Goal: Information Seeking & Learning: Compare options

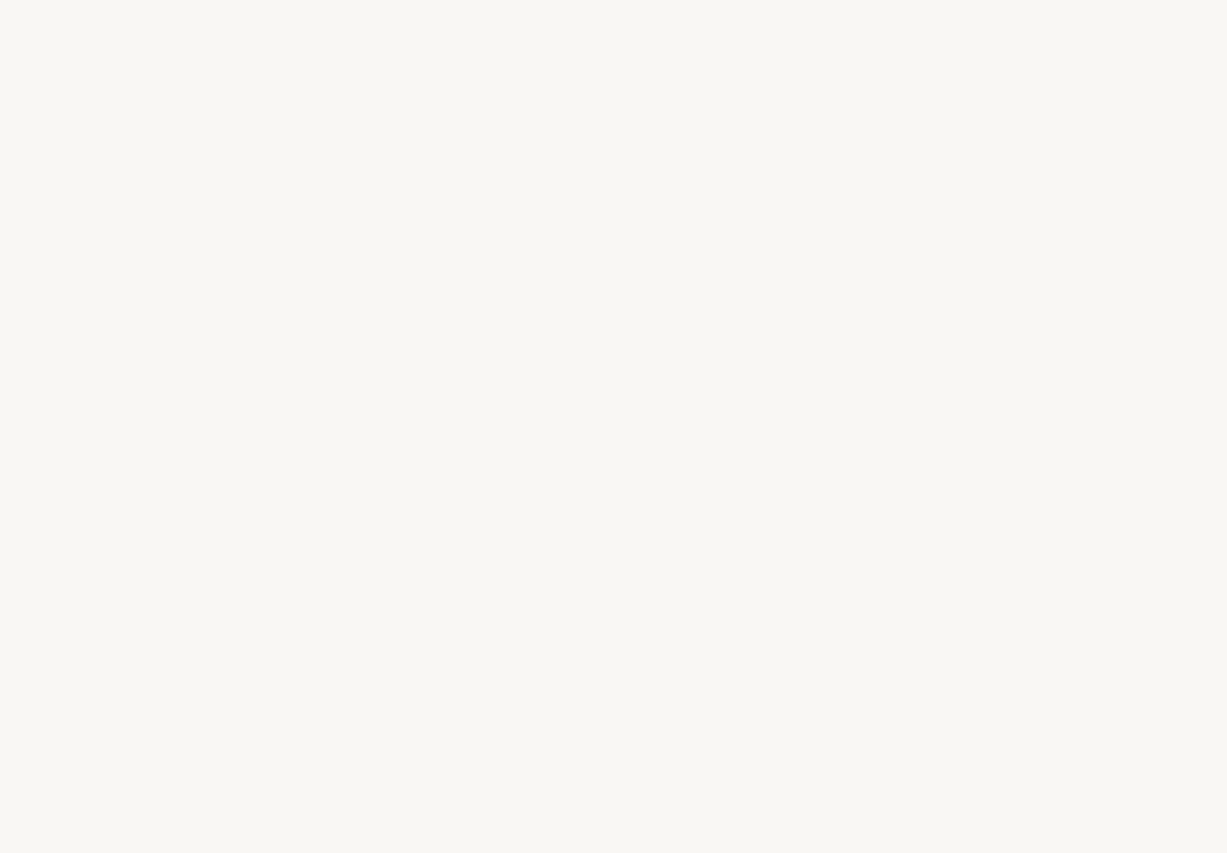
select select "JP"
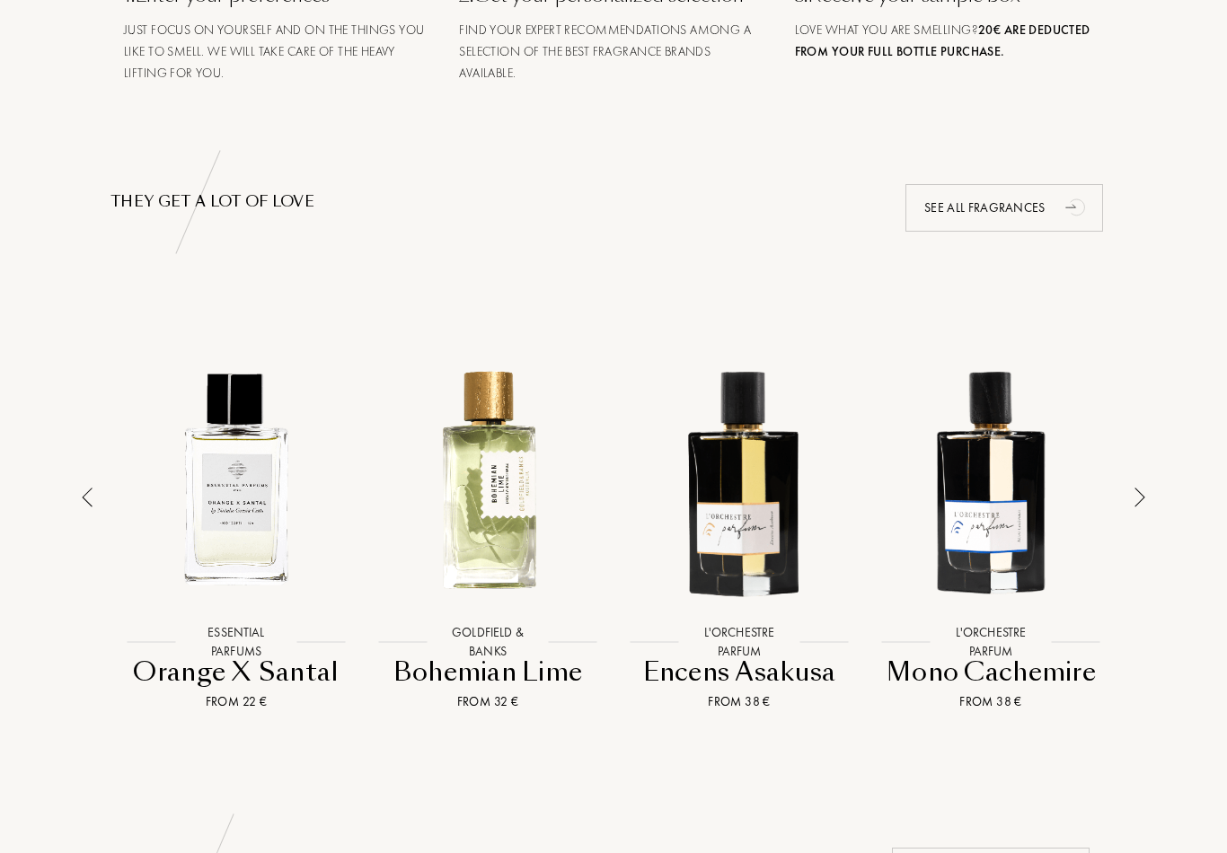
scroll to position [889, 0]
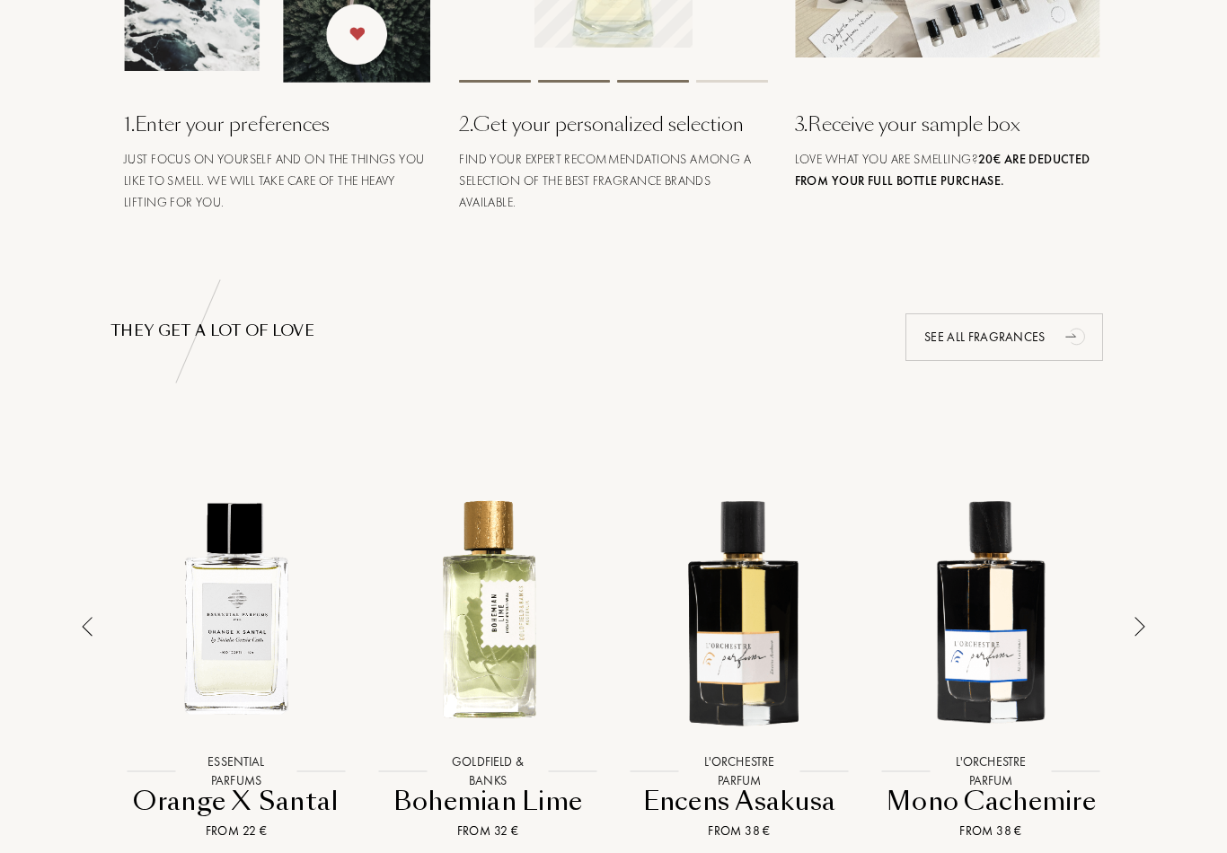
click at [1140, 627] on img at bounding box center [1139, 627] width 11 height 20
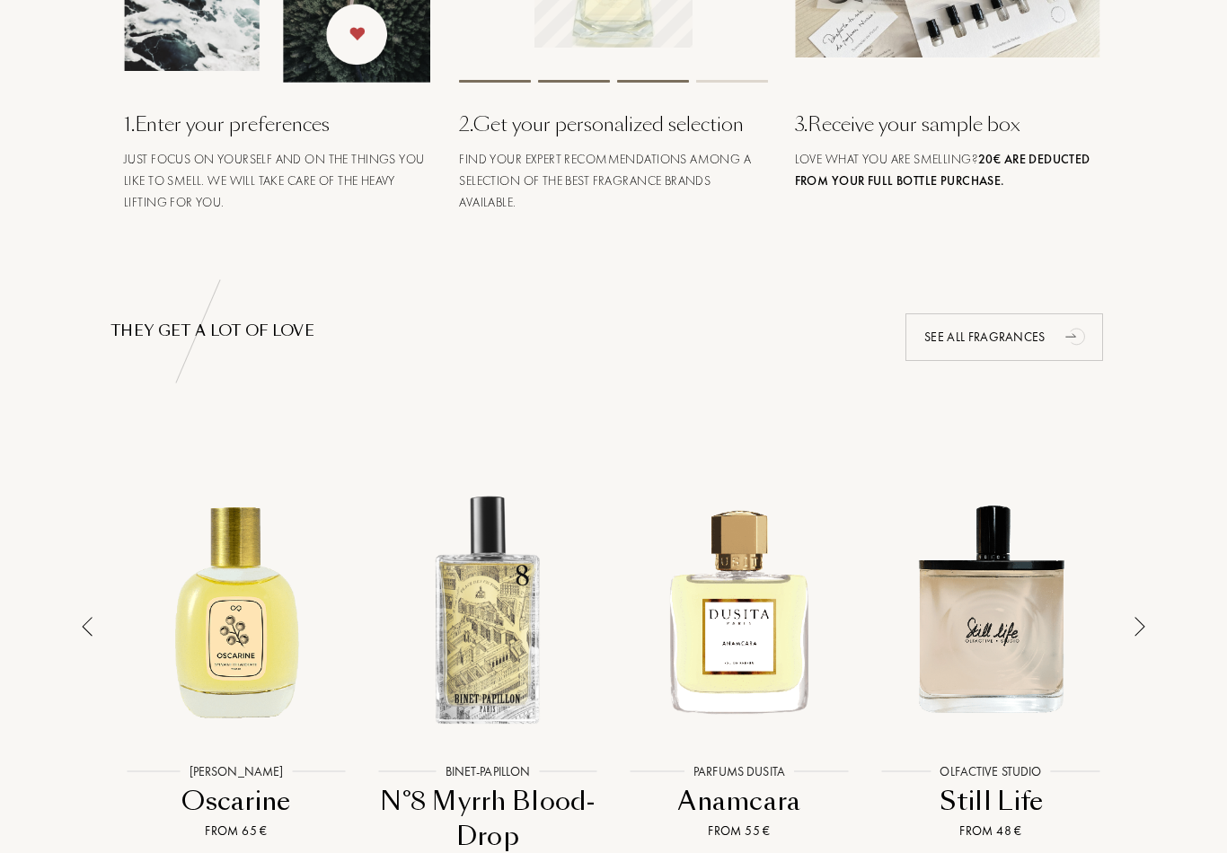
click at [1142, 621] on img at bounding box center [1139, 627] width 11 height 20
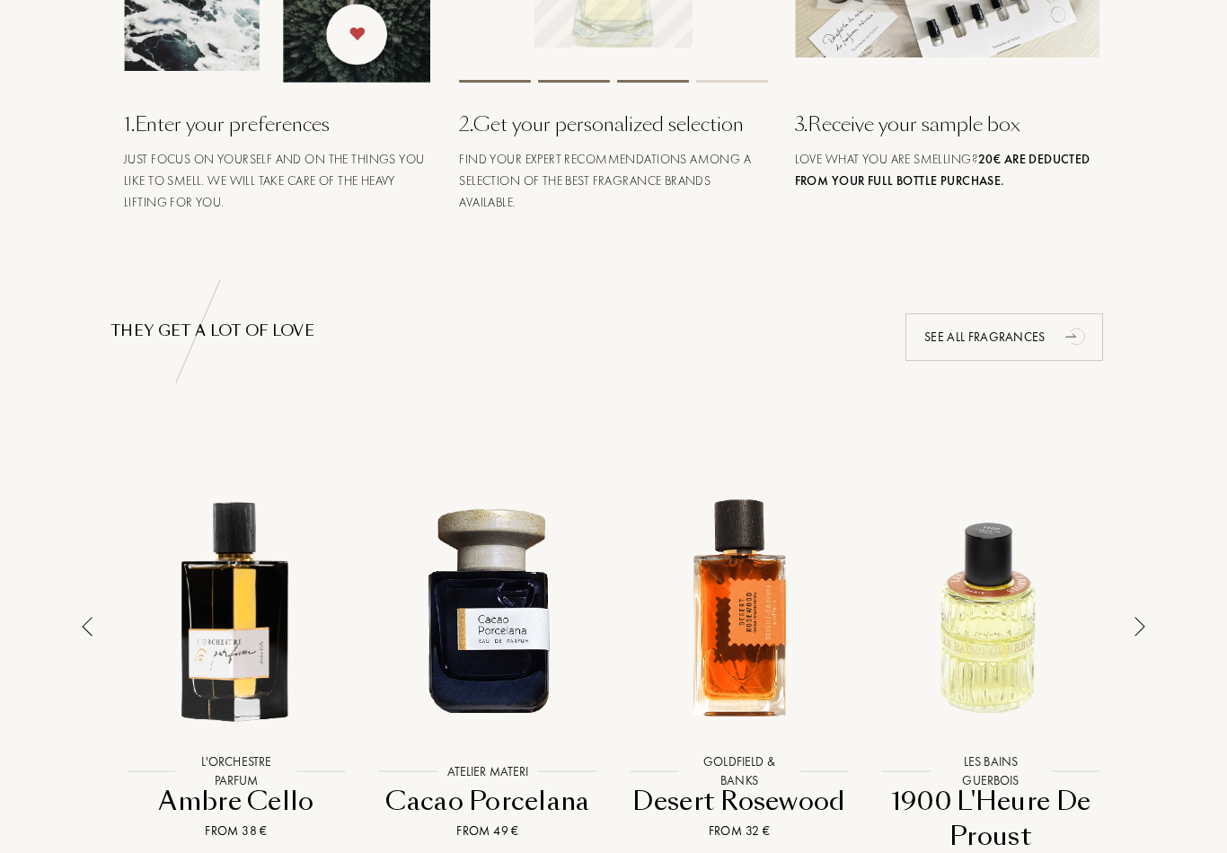
click at [1141, 624] on img at bounding box center [1139, 627] width 11 height 20
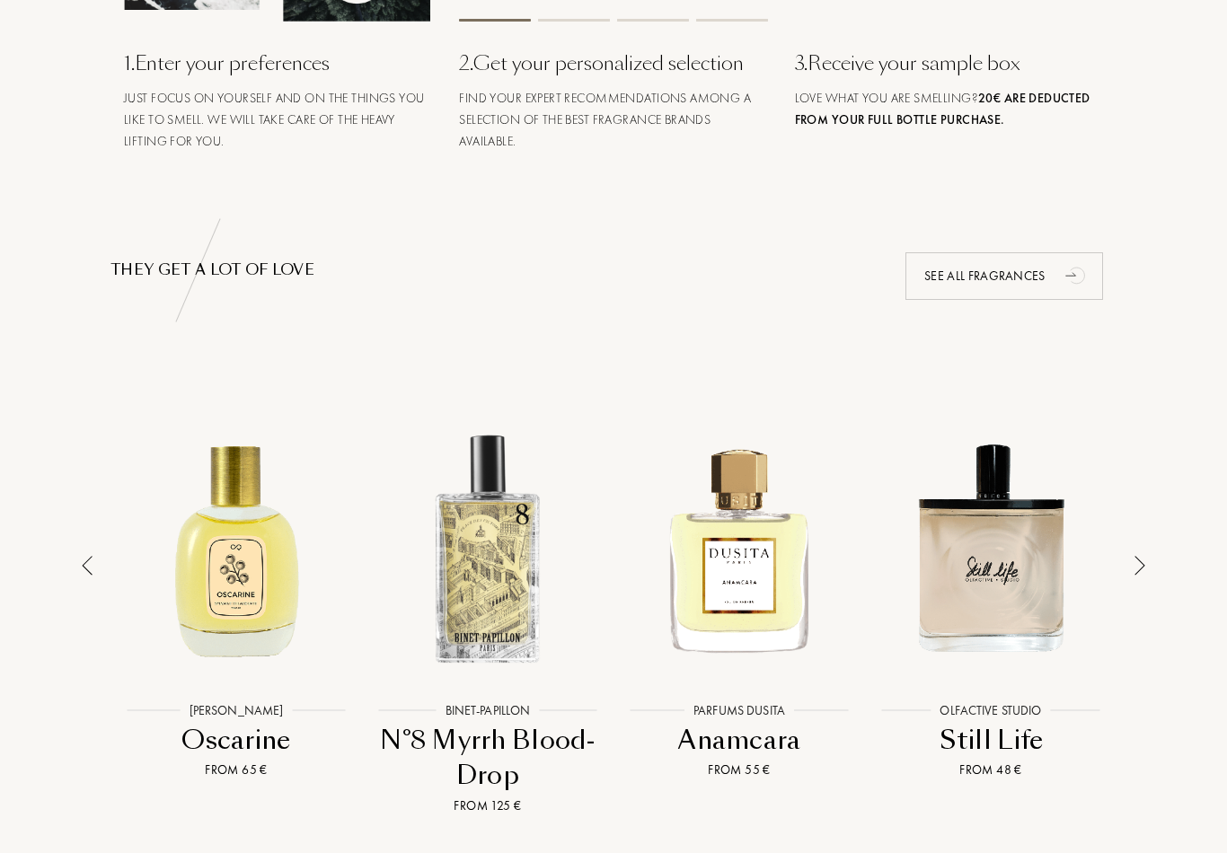
scroll to position [932, 0]
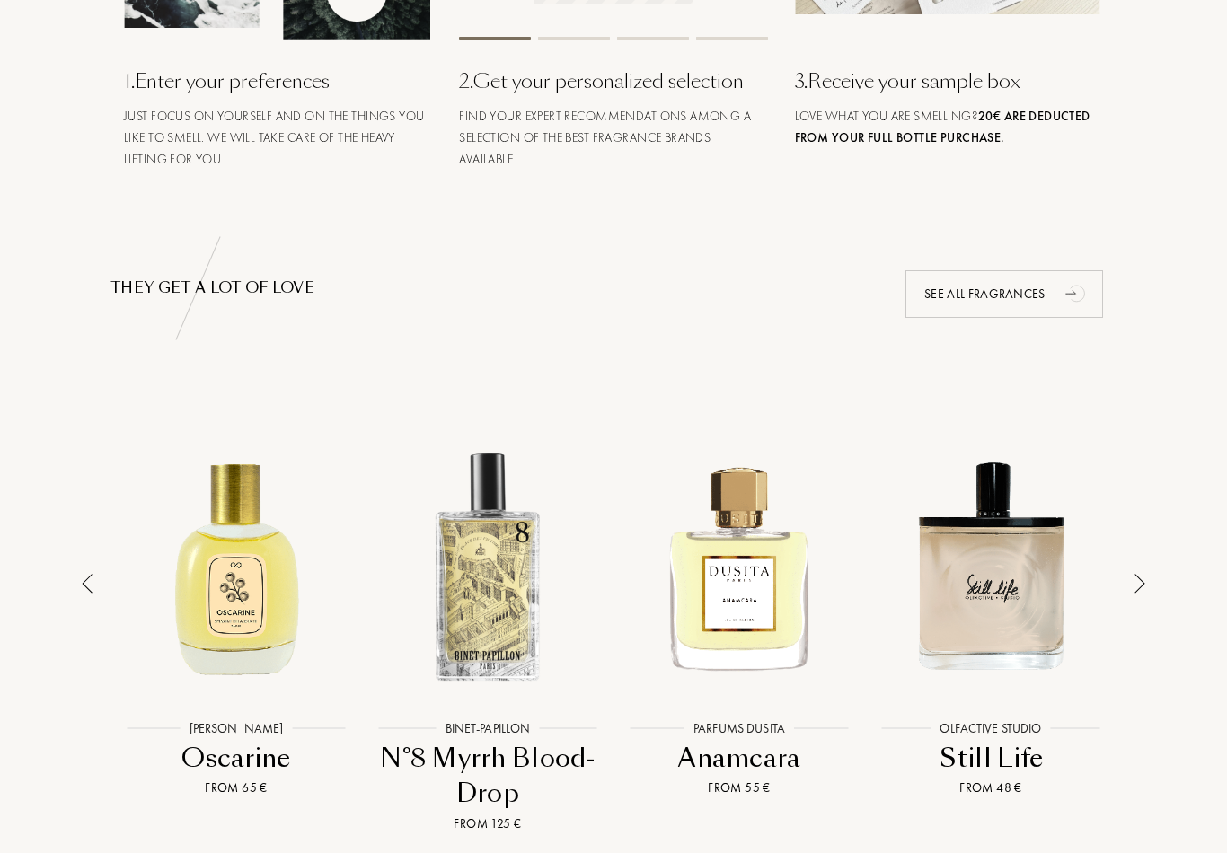
click at [1144, 588] on img at bounding box center [1139, 584] width 11 height 20
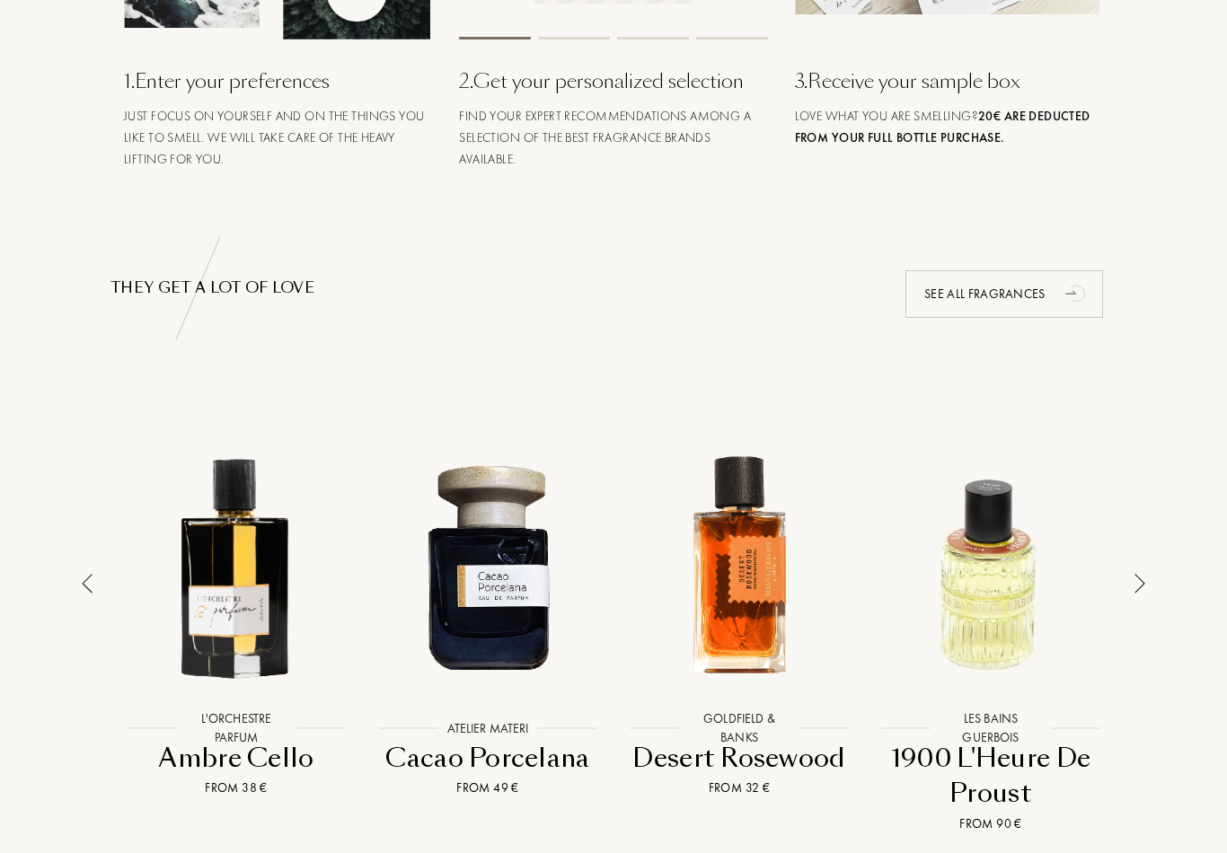
click at [1140, 583] on img at bounding box center [1139, 584] width 11 height 20
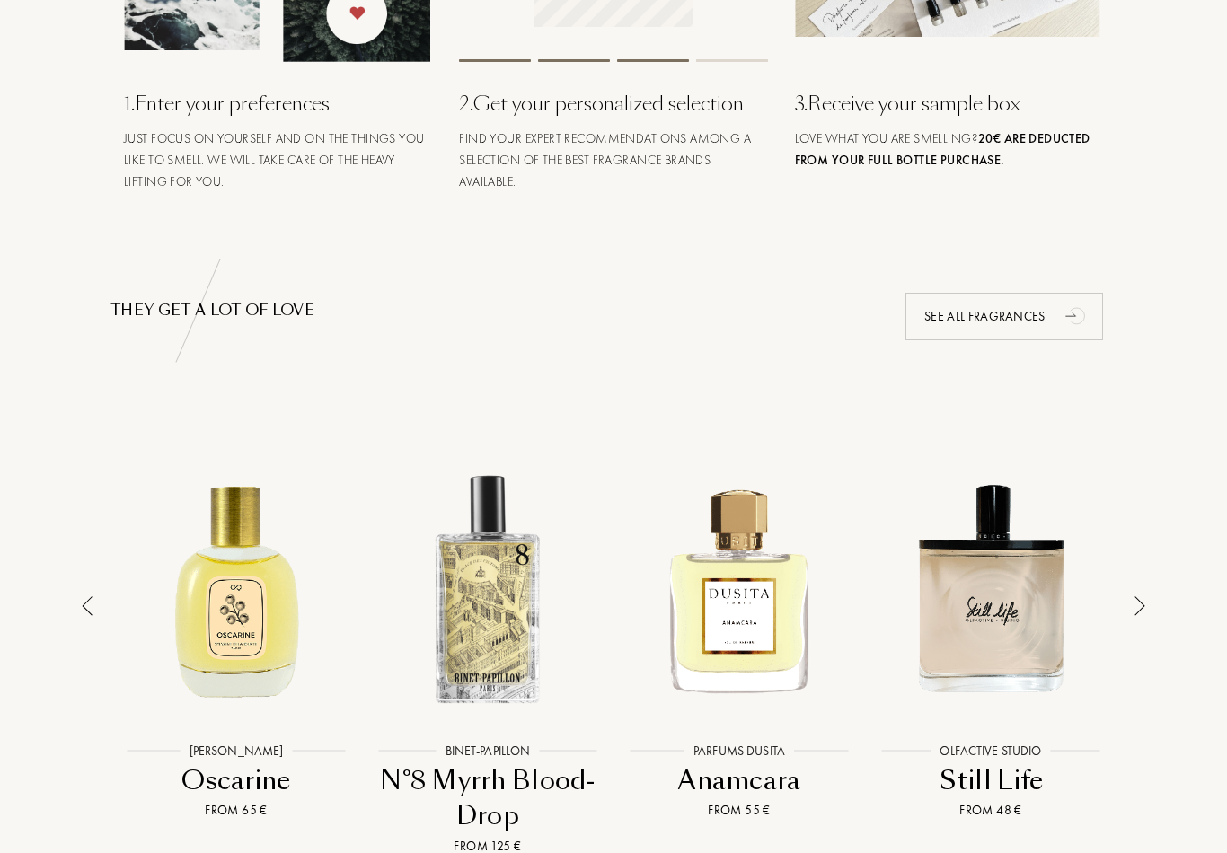
scroll to position [884, 0]
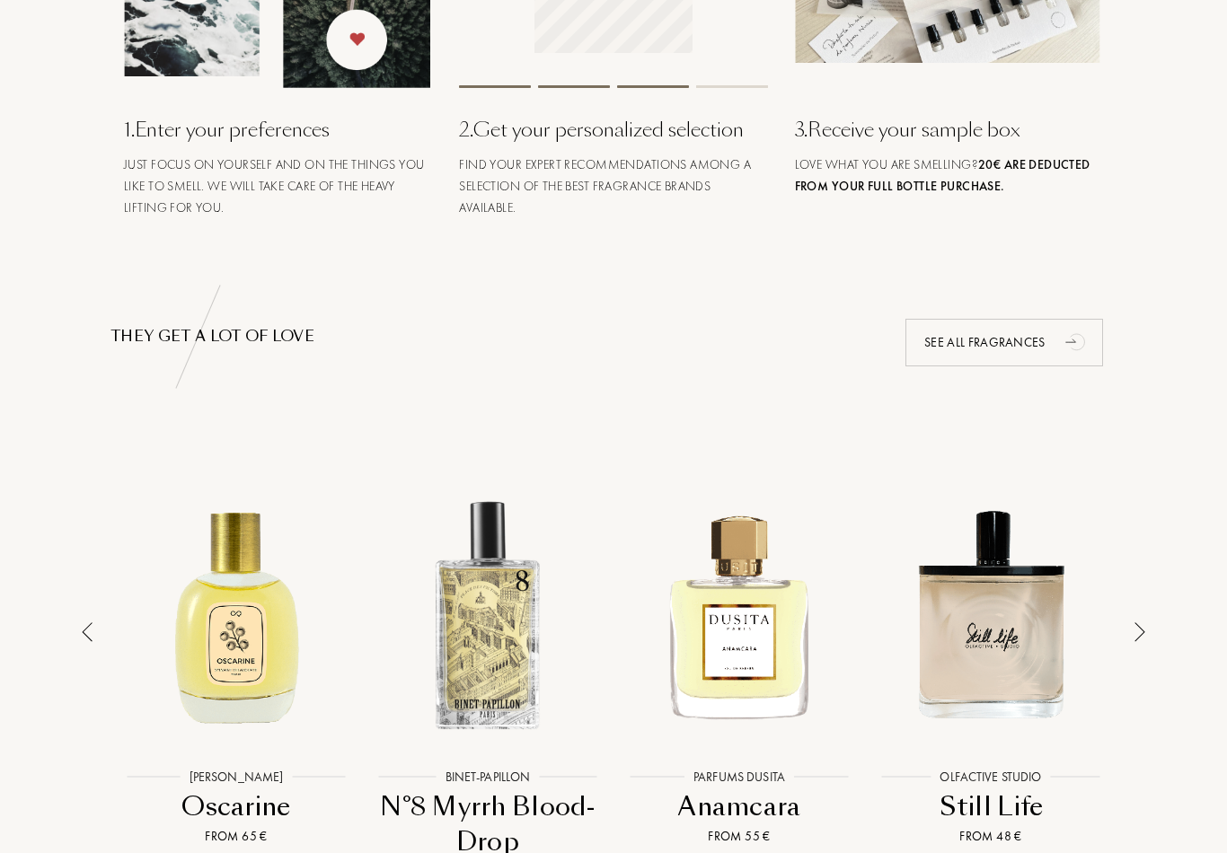
click at [1141, 640] on img at bounding box center [1139, 632] width 11 height 20
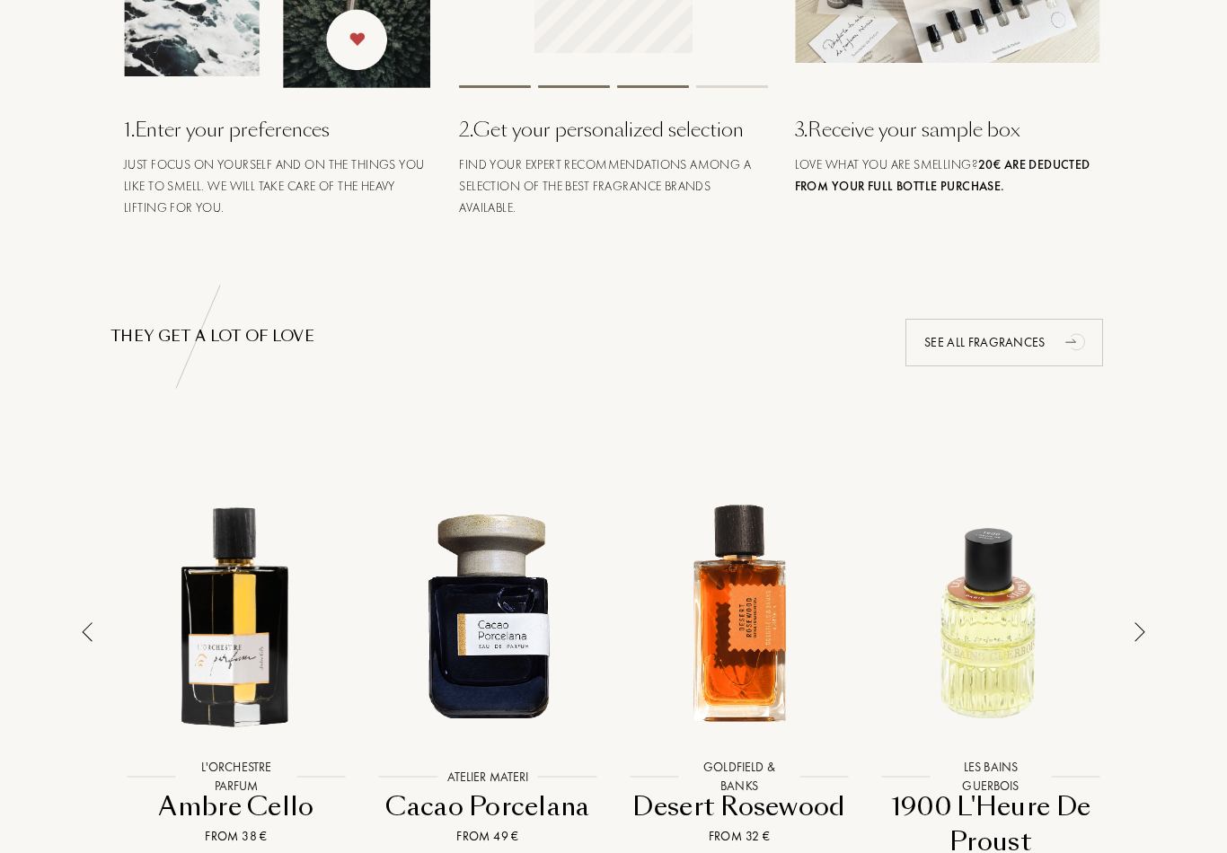
click at [1144, 630] on img at bounding box center [1139, 632] width 11 height 20
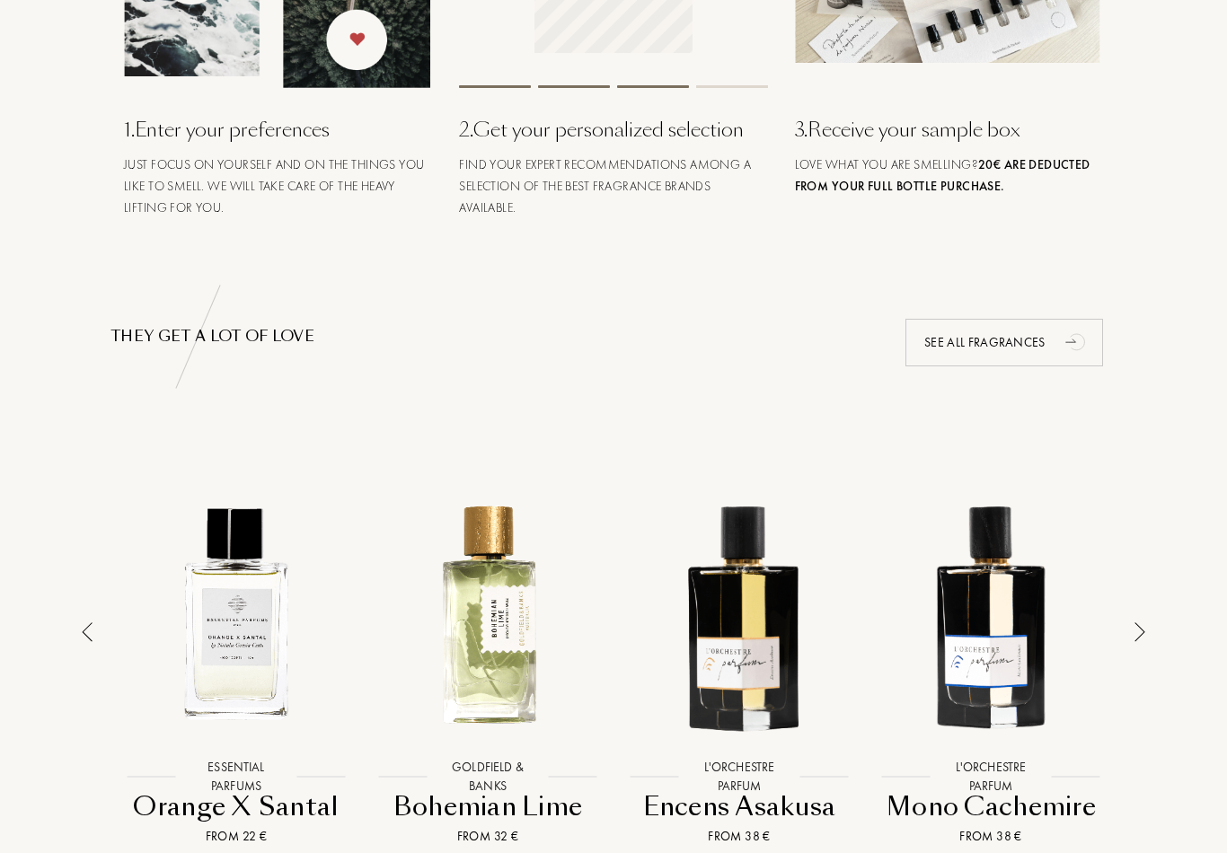
click at [1142, 640] on img at bounding box center [1139, 632] width 11 height 20
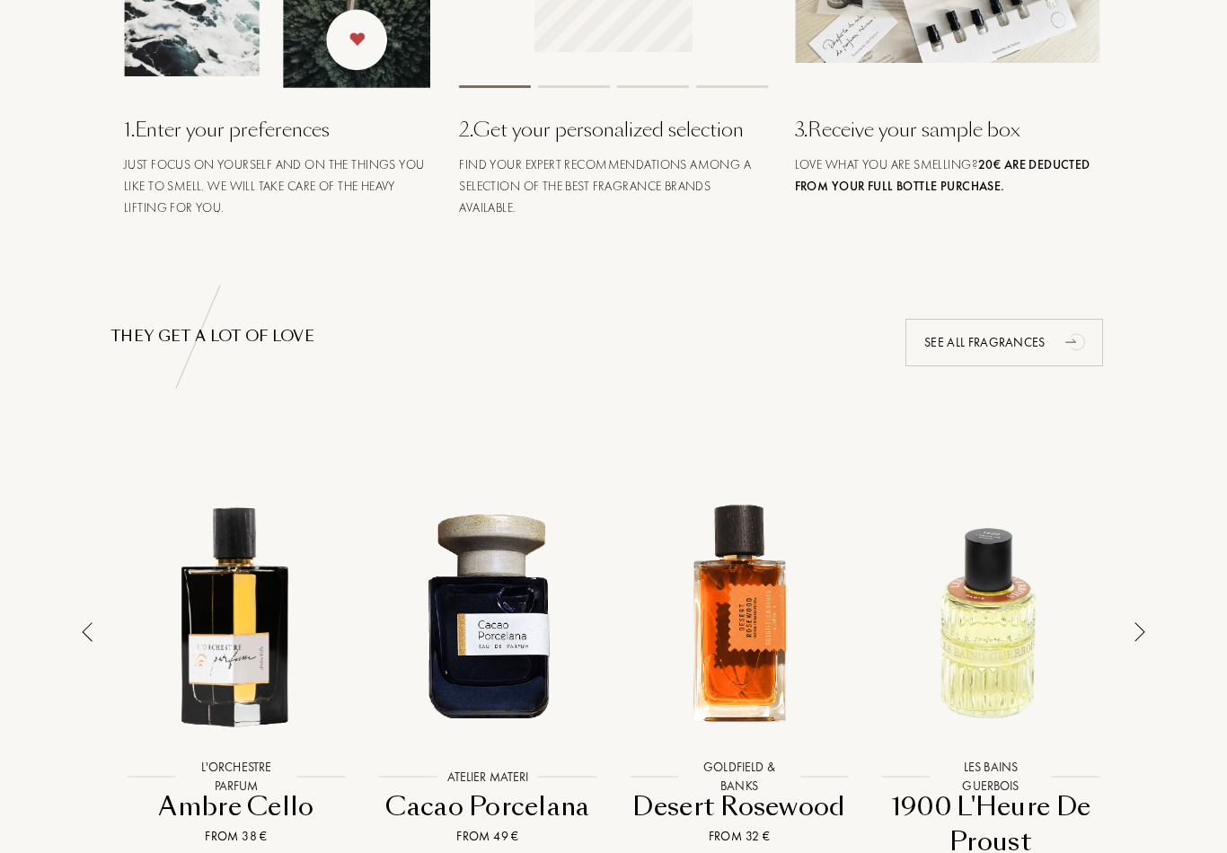
click at [1143, 628] on img at bounding box center [1139, 632] width 11 height 20
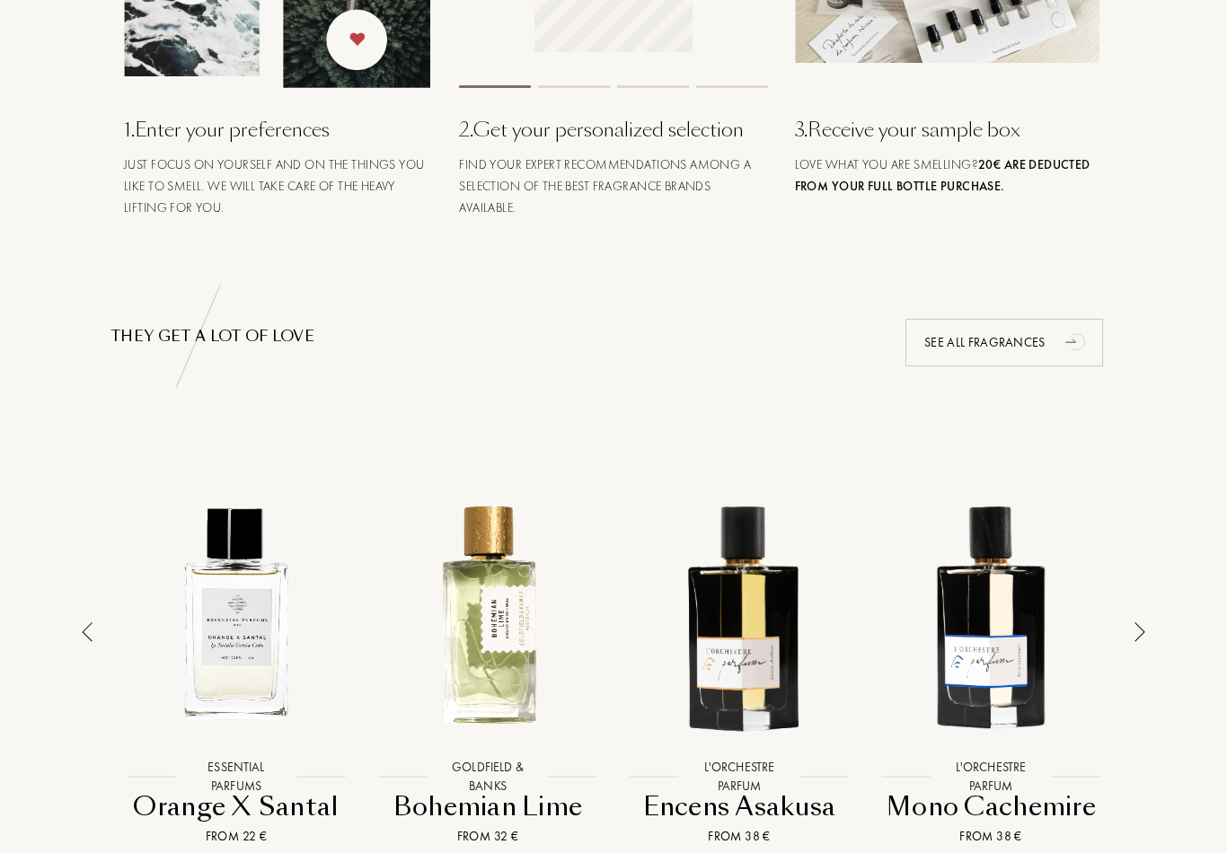
click at [1127, 634] on div at bounding box center [1139, 668] width 25 height 427
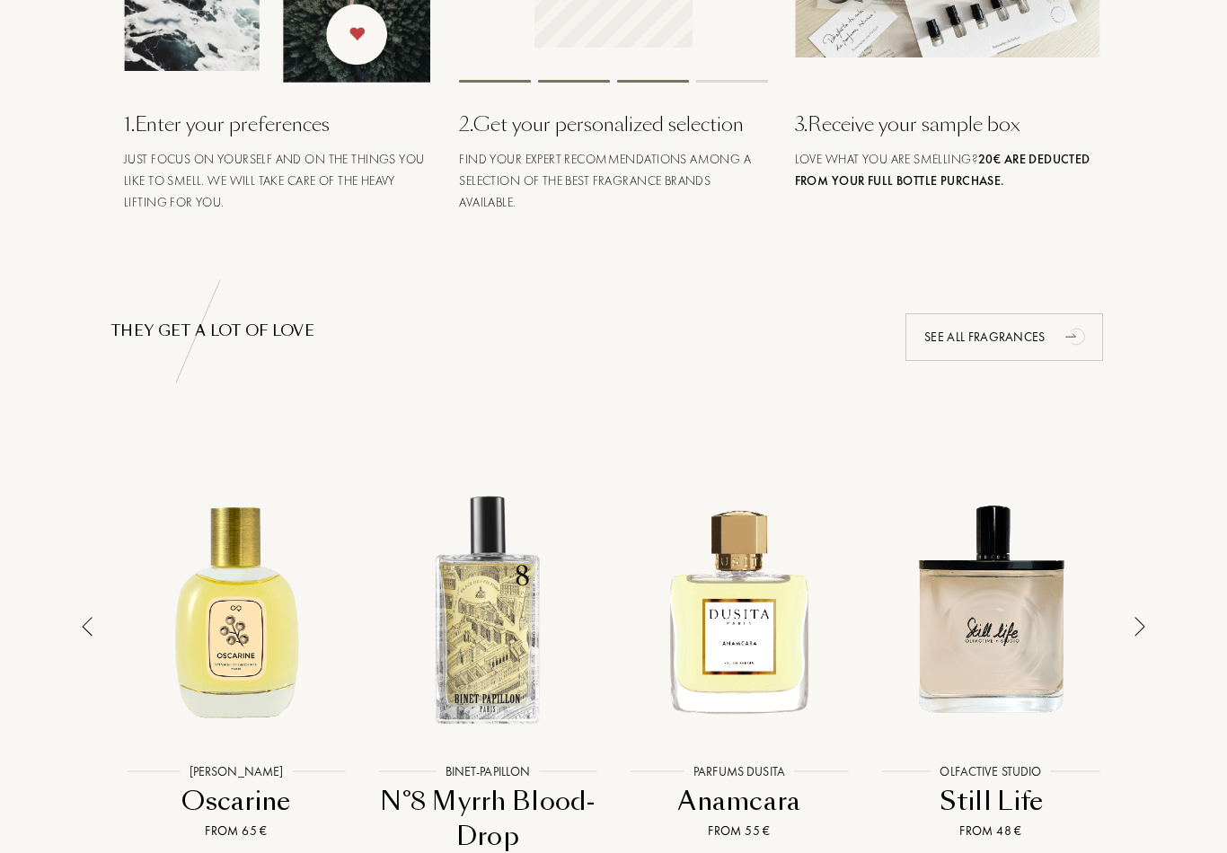
scroll to position [894, 0]
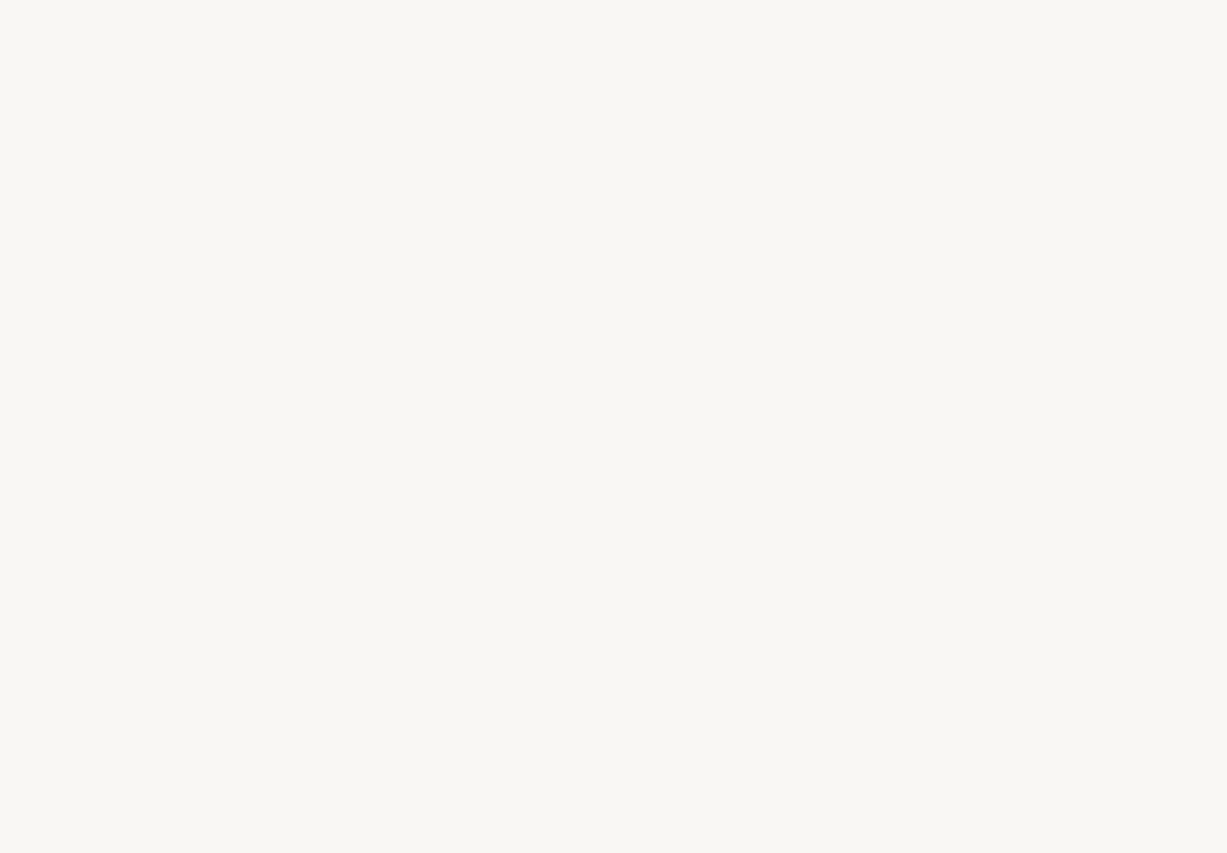
select select "JP"
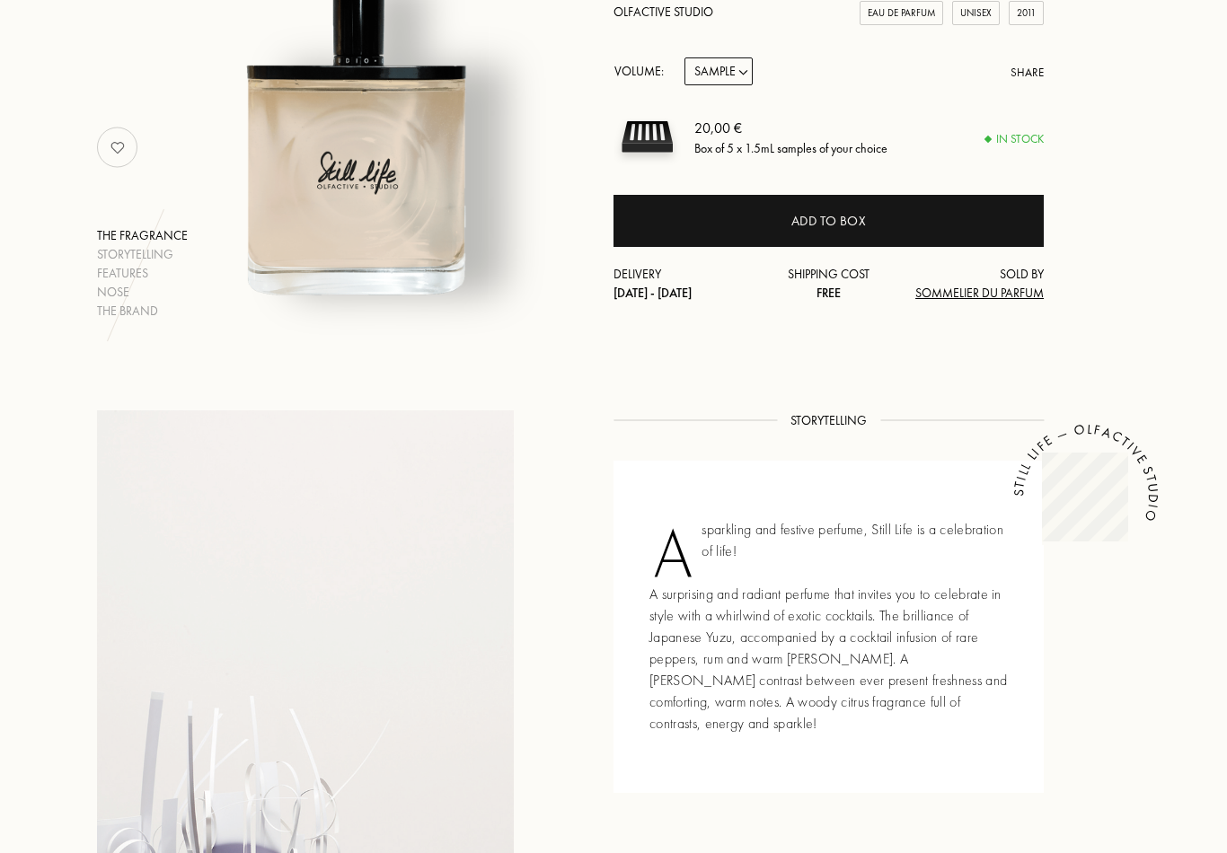
scroll to position [275, 0]
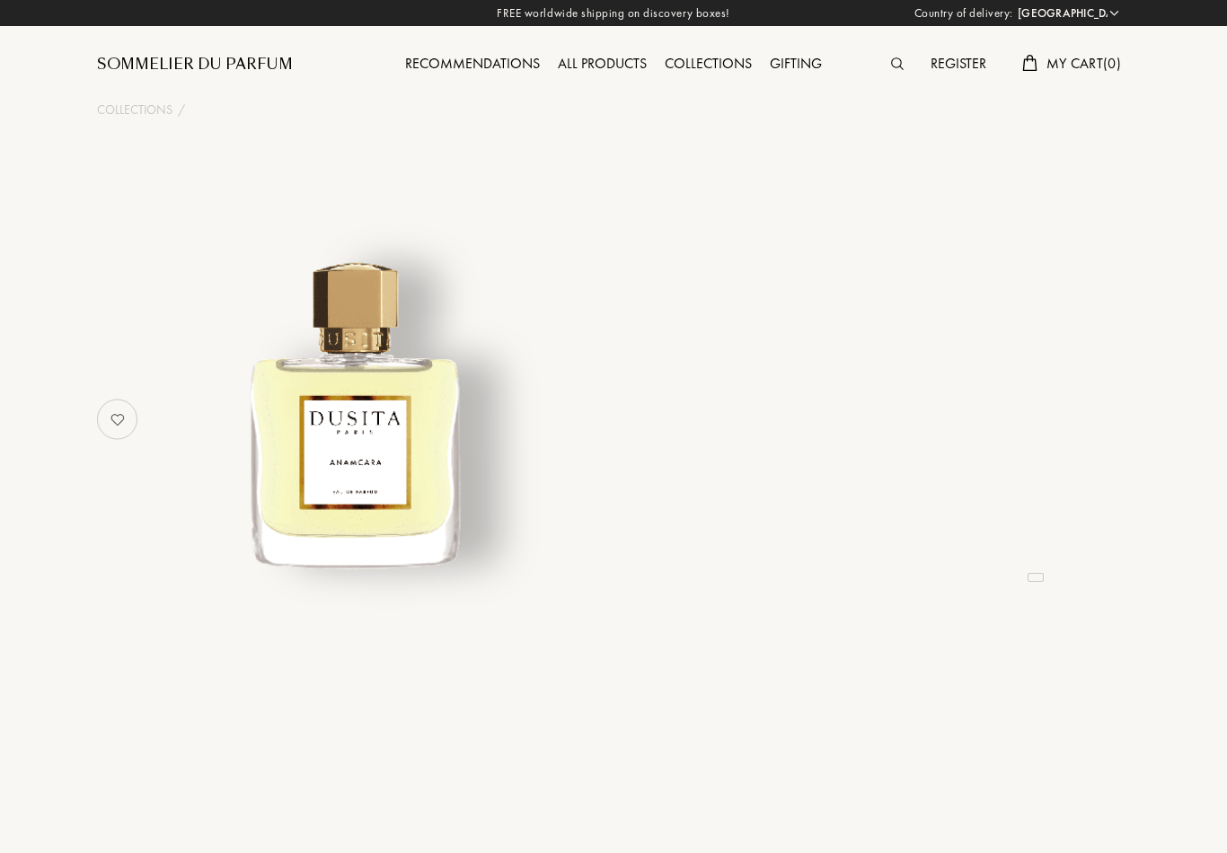
select select "JP"
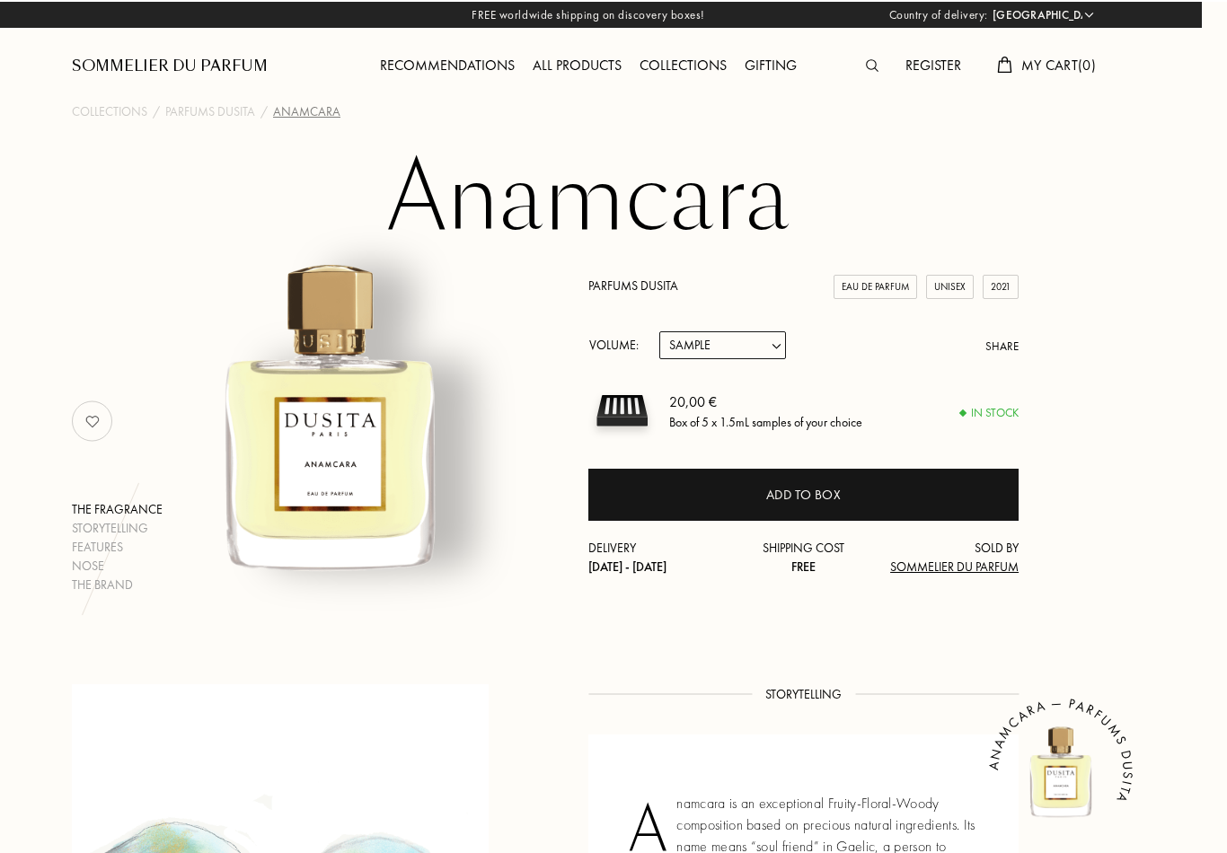
scroll to position [0, 25]
